Goal: Information Seeking & Learning: Check status

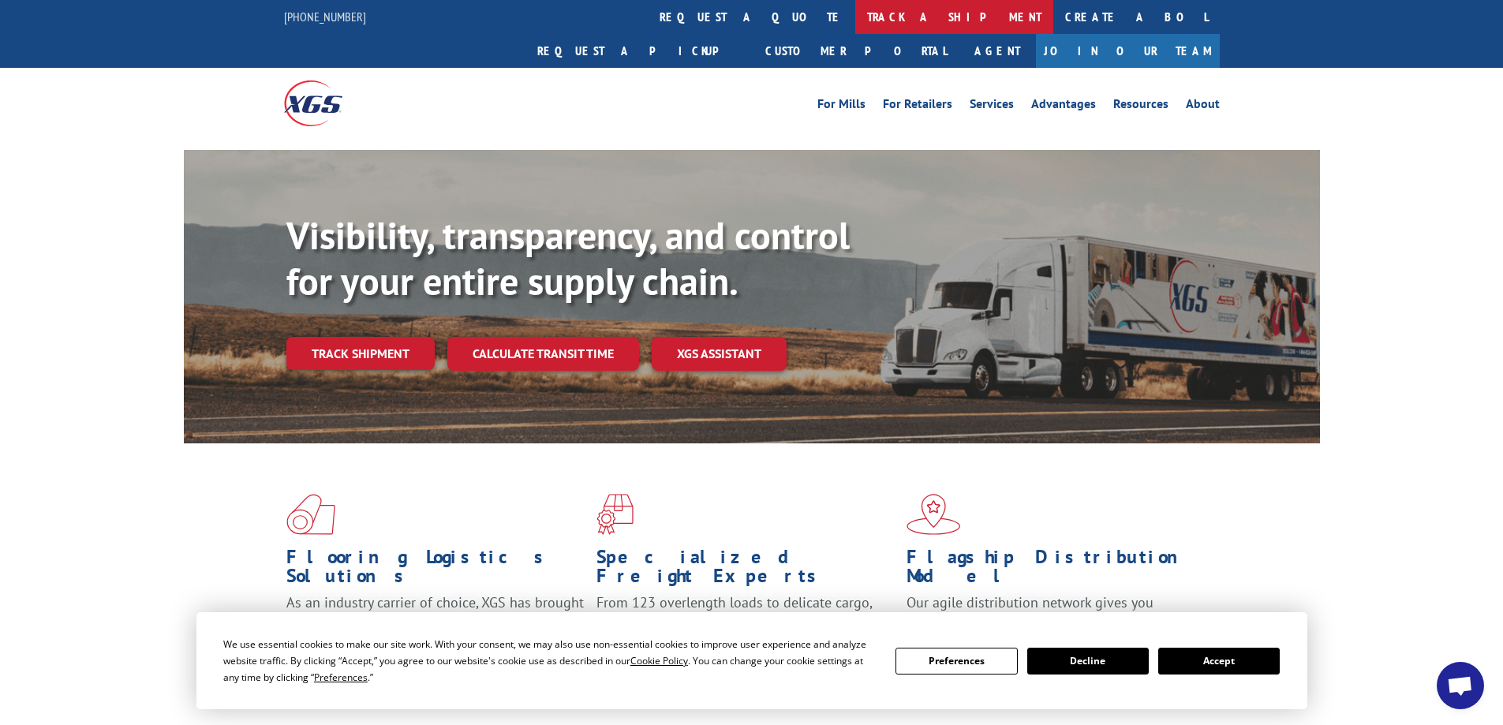
click at [855, 20] on link "track a shipment" at bounding box center [954, 17] width 198 height 34
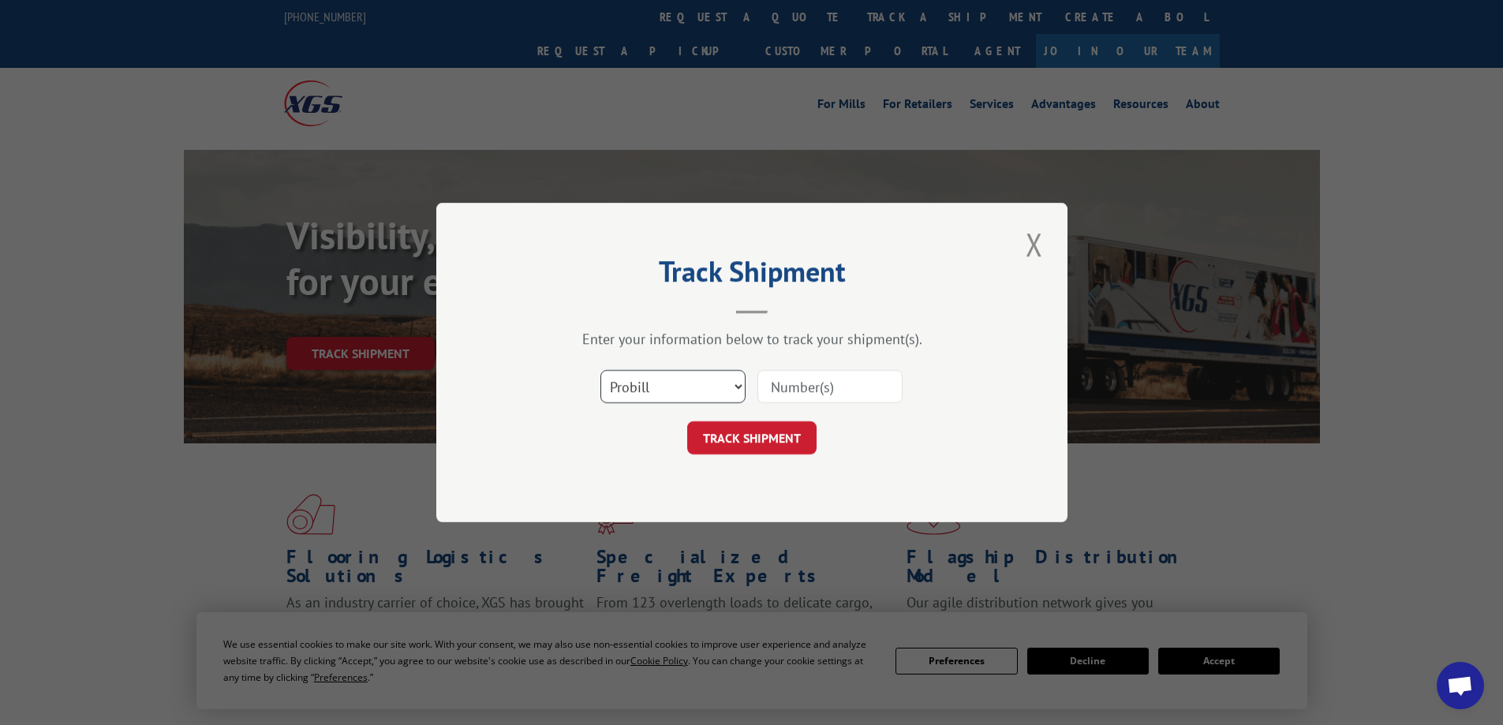
click at [712, 390] on select "Select category... Probill BOL PO" at bounding box center [672, 386] width 145 height 33
select select "po"
click at [600, 370] on select "Select category... Probill BOL PO" at bounding box center [672, 386] width 145 height 33
paste input "52545492"
type input "52545492"
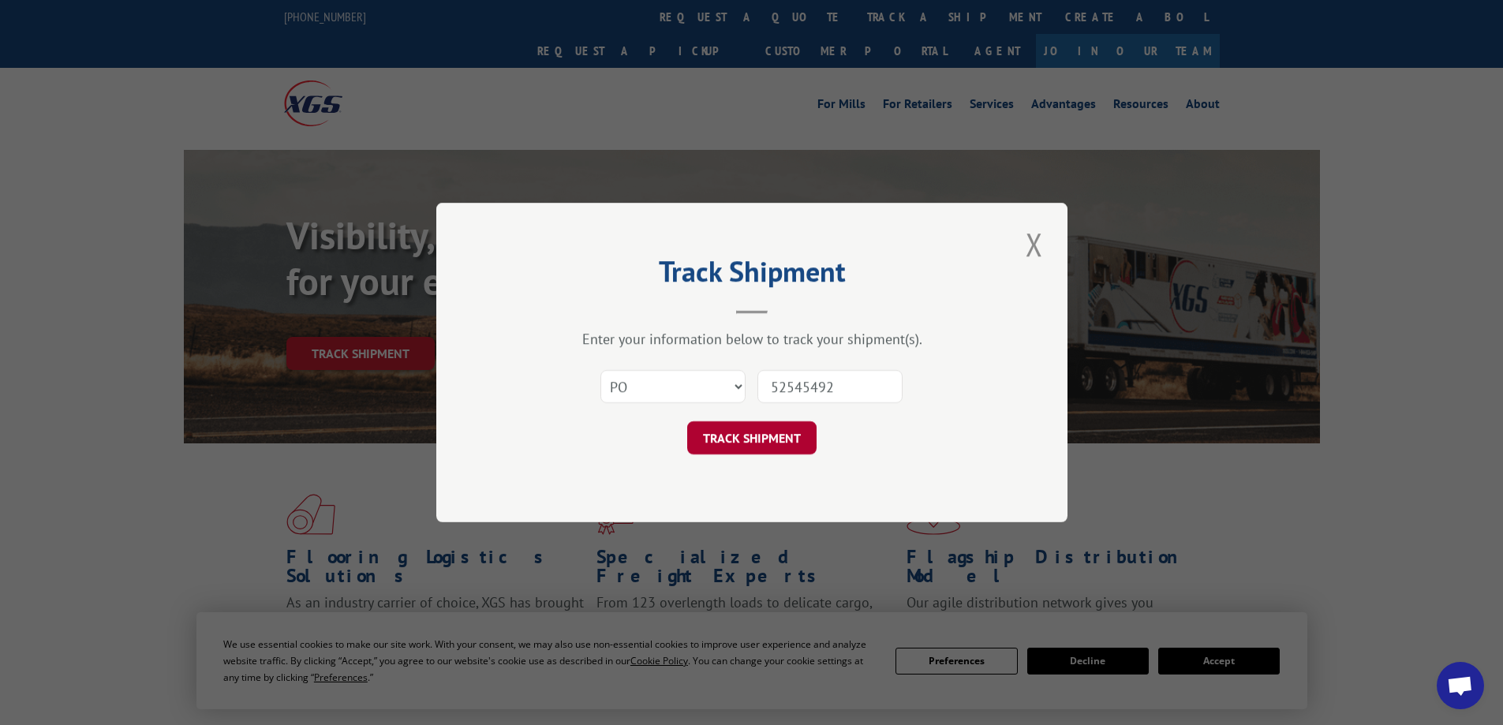
click at [776, 429] on button "TRACK SHIPMENT" at bounding box center [751, 437] width 129 height 33
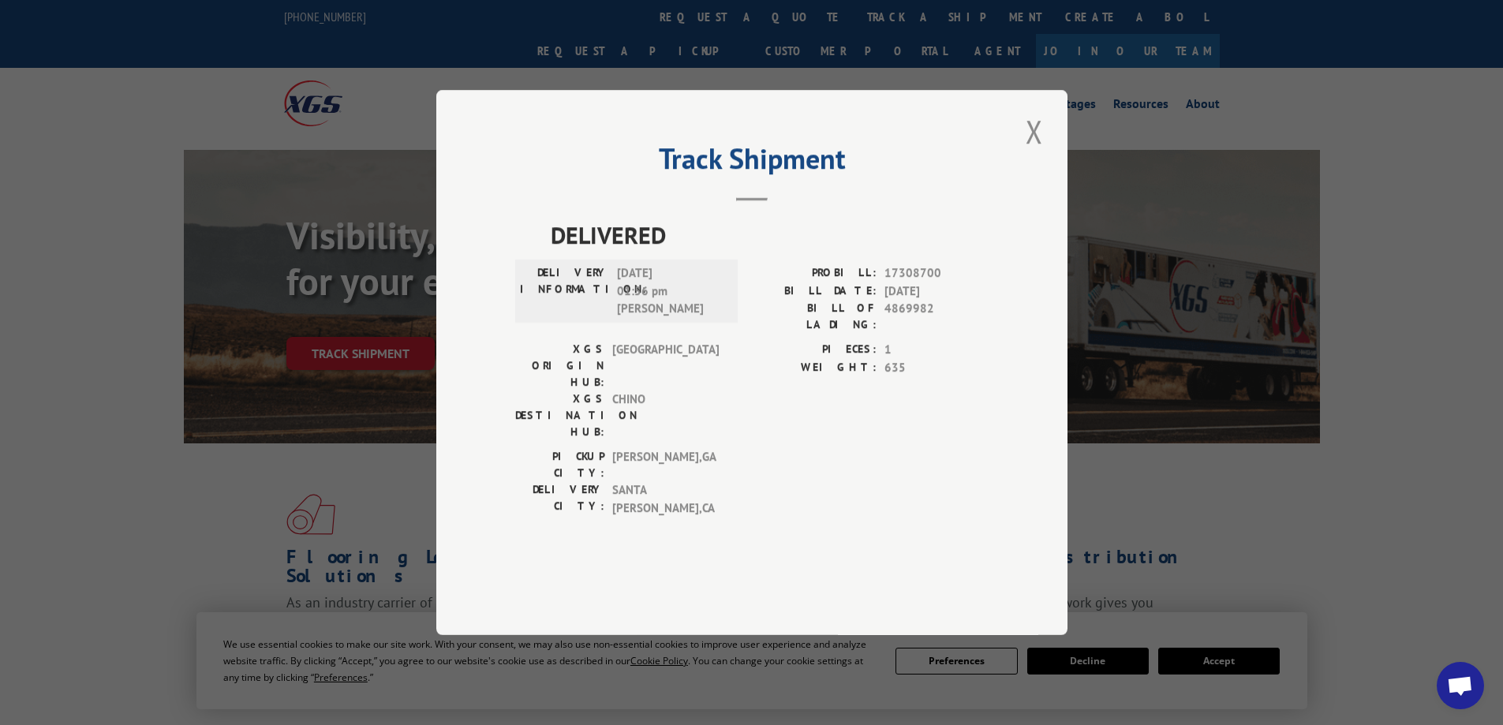
click at [1028, 153] on button "Close modal" at bounding box center [1034, 131] width 27 height 43
